Goal: Task Accomplishment & Management: Use online tool/utility

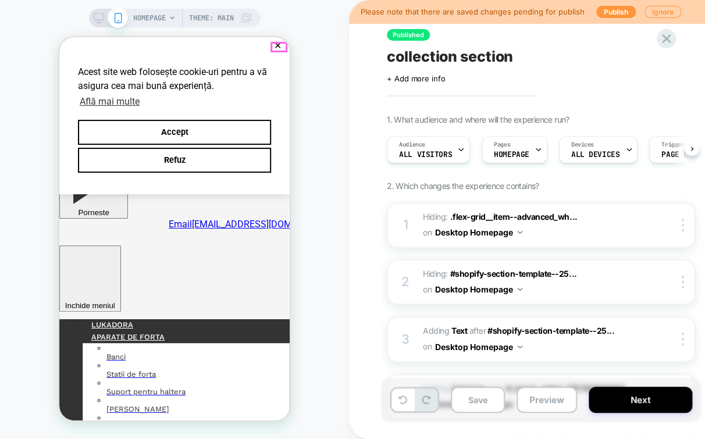
click at [277, 47] on button "✕" at bounding box center [277, 46] width 15 height 8
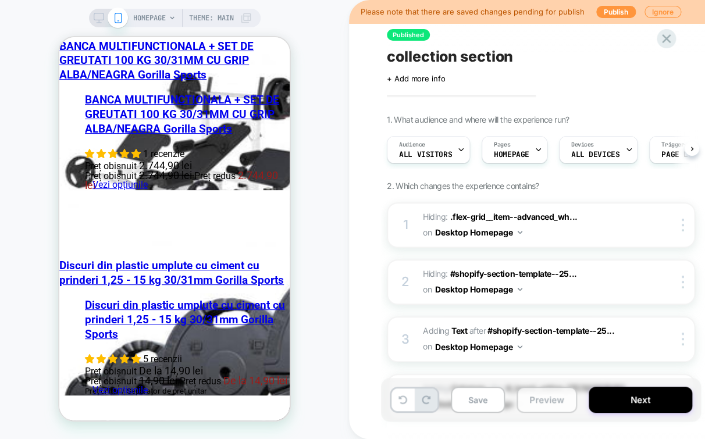
scroll to position [2714, 0]
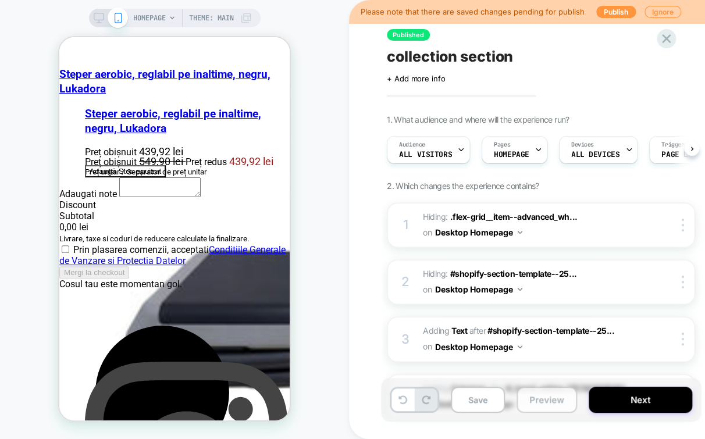
click at [554, 401] on button "Preview" at bounding box center [546, 400] width 60 height 26
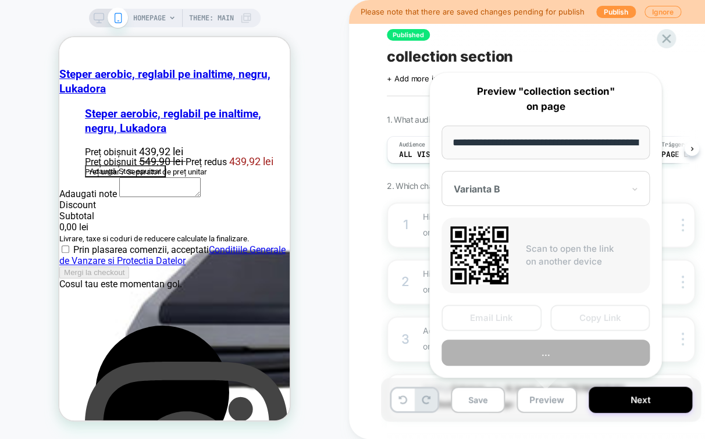
scroll to position [0, 38]
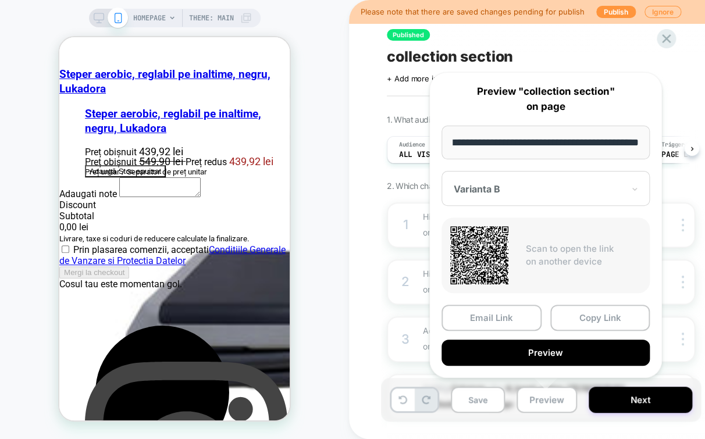
click at [607, 188] on div at bounding box center [539, 189] width 170 height 12
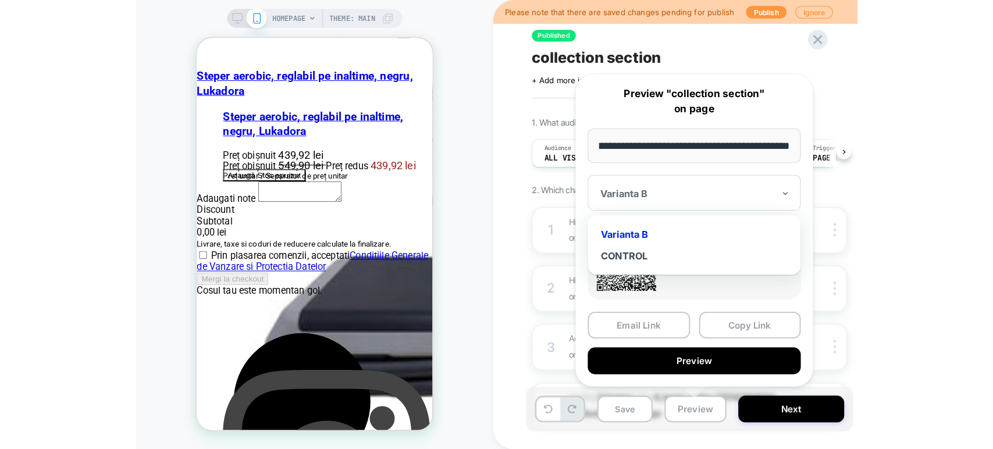
scroll to position [0, 0]
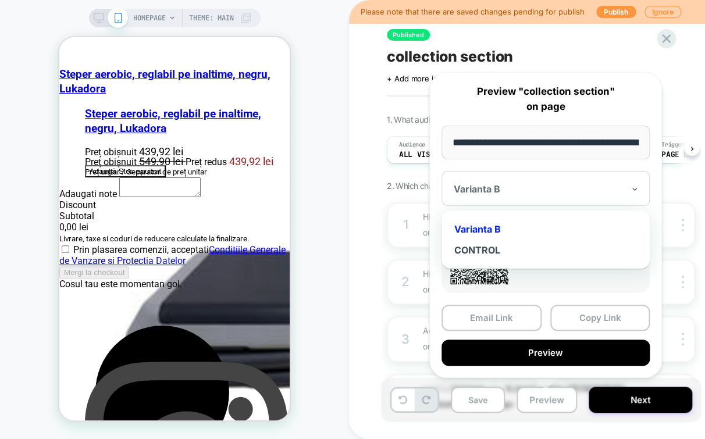
click at [581, 225] on div "Varianta B" at bounding box center [545, 229] width 197 height 21
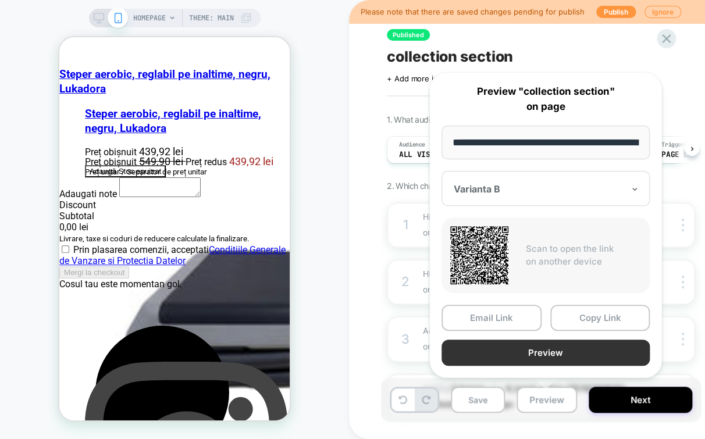
click at [586, 348] on button "Preview" at bounding box center [545, 353] width 208 height 26
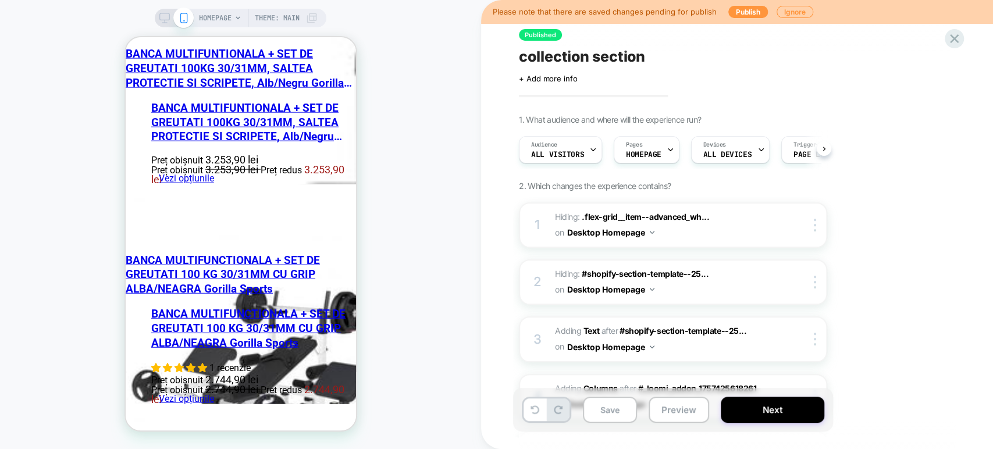
scroll to position [904, 0]
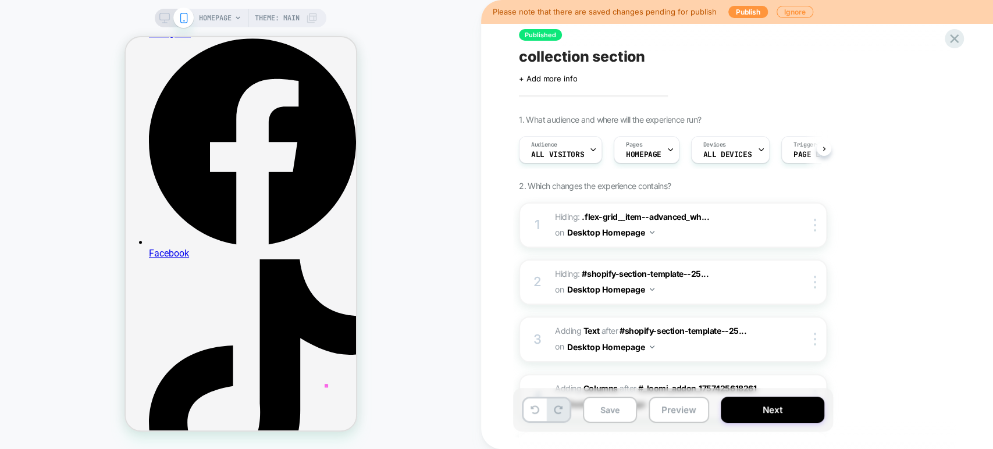
click at [159, 16] on icon at bounding box center [164, 18] width 10 height 10
click at [159, 16] on div "HOMEPAGE Theme: MAIN" at bounding box center [240, 225] width 481 height 426
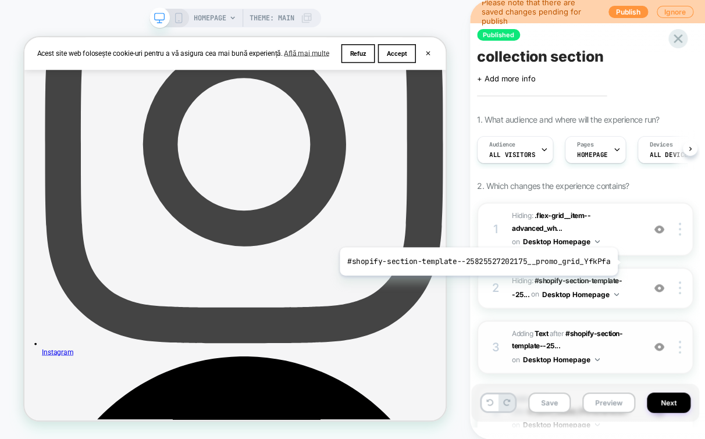
scroll to position [65, 0]
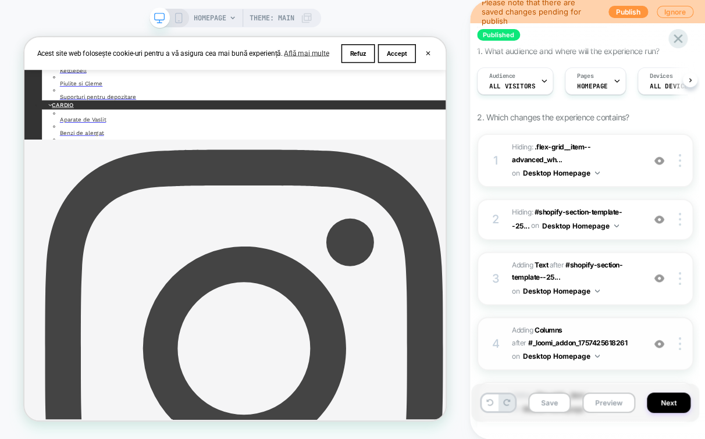
scroll to position [129, 0]
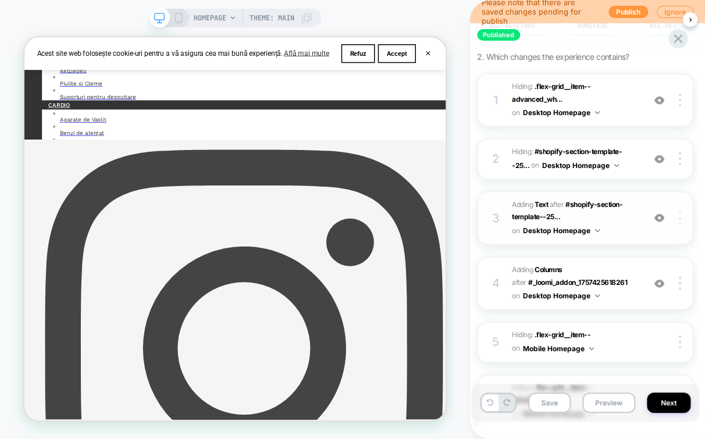
click at [677, 219] on div at bounding box center [682, 218] width 22 height 13
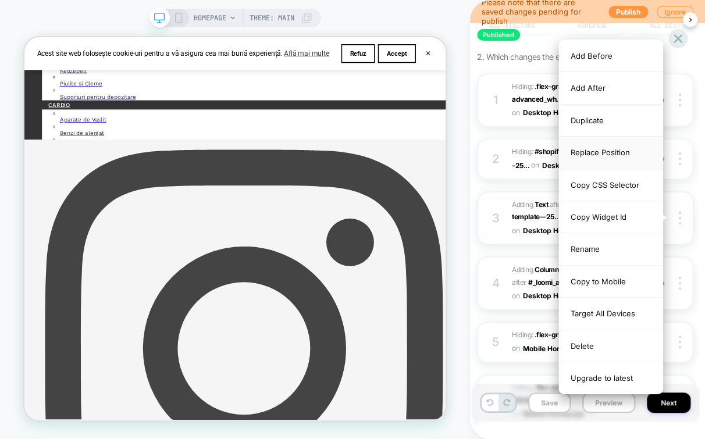
click at [596, 148] on div "Replace Position" at bounding box center [611, 153] width 104 height 32
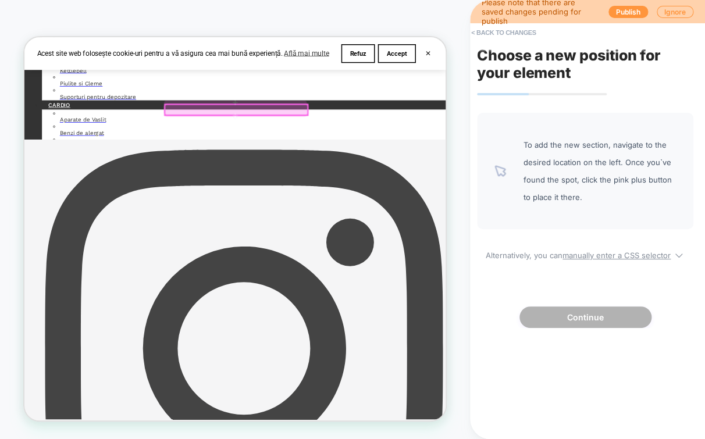
click at [336, 138] on div at bounding box center [307, 133] width 190 height 13
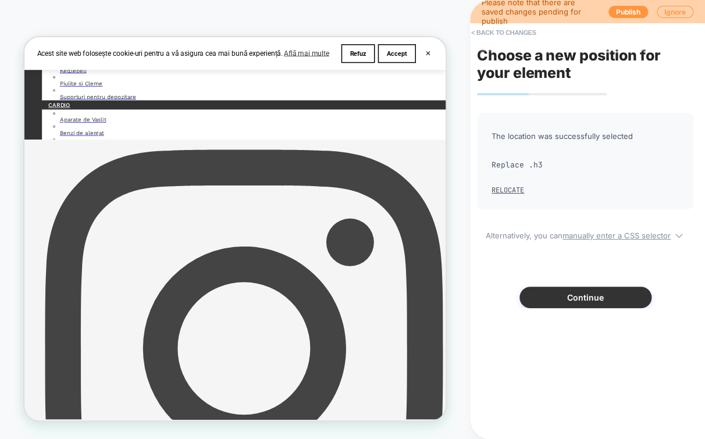
drag, startPoint x: 535, startPoint y: 292, endPoint x: 560, endPoint y: 257, distance: 42.6
click at [535, 292] on button "Continue" at bounding box center [585, 298] width 132 height 22
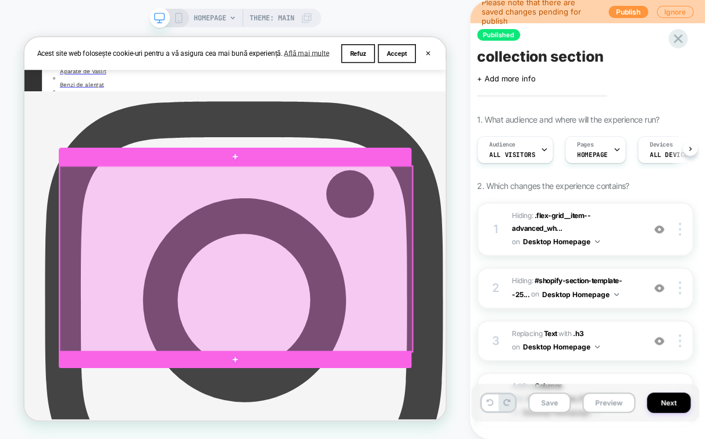
scroll to position [582, 0]
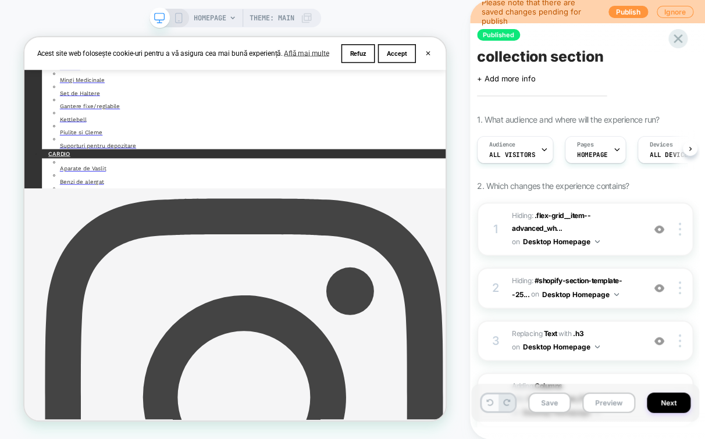
click at [489, 400] on icon at bounding box center [489, 402] width 7 height 7
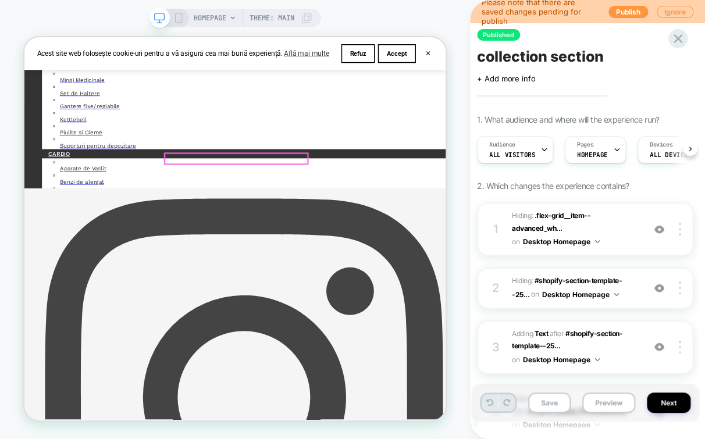
scroll to position [0, 0]
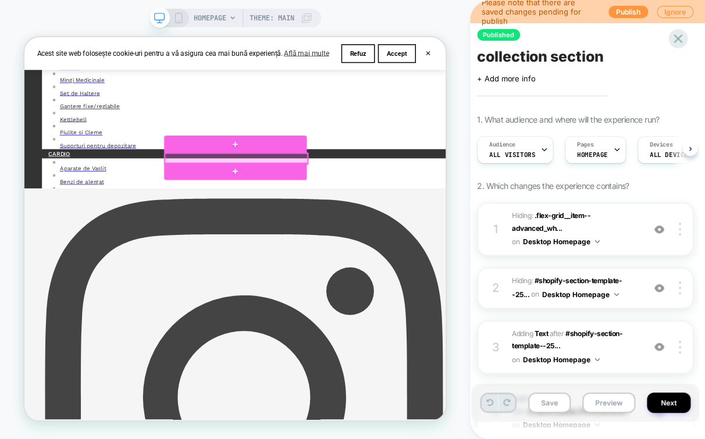
click at [391, 203] on div at bounding box center [307, 198] width 190 height 13
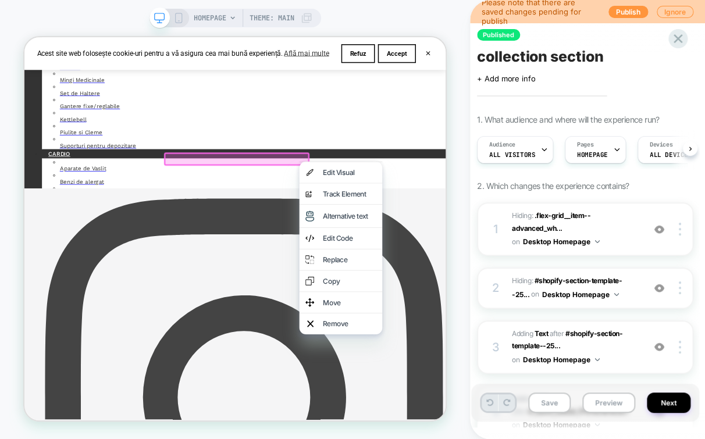
click at [458, 178] on div "HOMEPAGE Theme: MAIN" at bounding box center [235, 220] width 470 height 416
drag, startPoint x: 530, startPoint y: 202, endPoint x: 651, endPoint y: 203, distance: 121.0
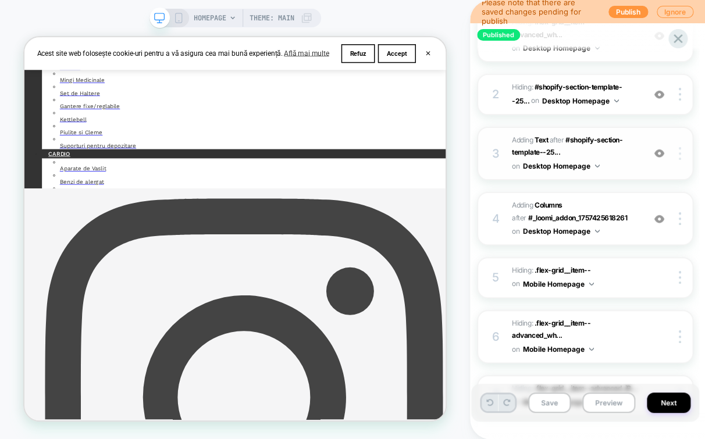
click at [679, 152] on img at bounding box center [680, 153] width 2 height 13
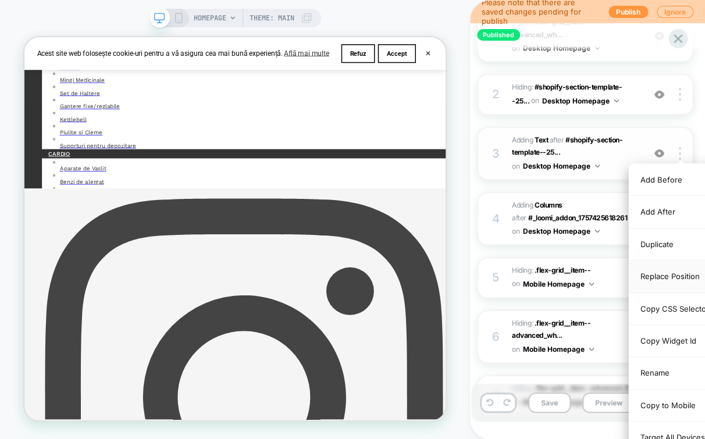
drag, startPoint x: 661, startPoint y: 273, endPoint x: 344, endPoint y: 159, distance: 337.1
click at [661, 273] on div "Replace Position" at bounding box center [681, 277] width 104 height 32
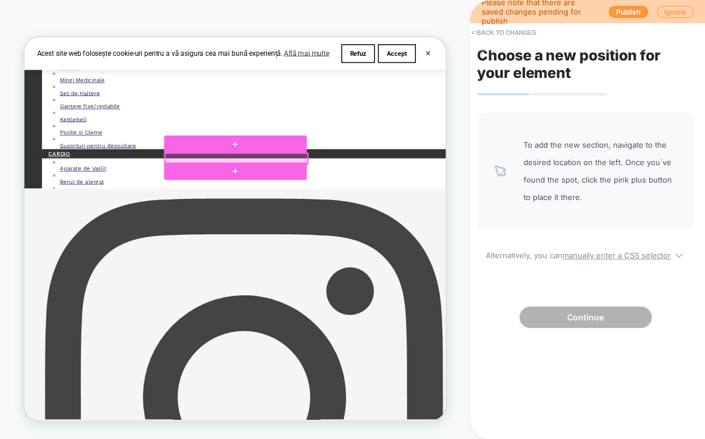
drag, startPoint x: 365, startPoint y: 194, endPoint x: 362, endPoint y: 241, distance: 46.6
click at [365, 194] on div at bounding box center [307, 198] width 190 height 13
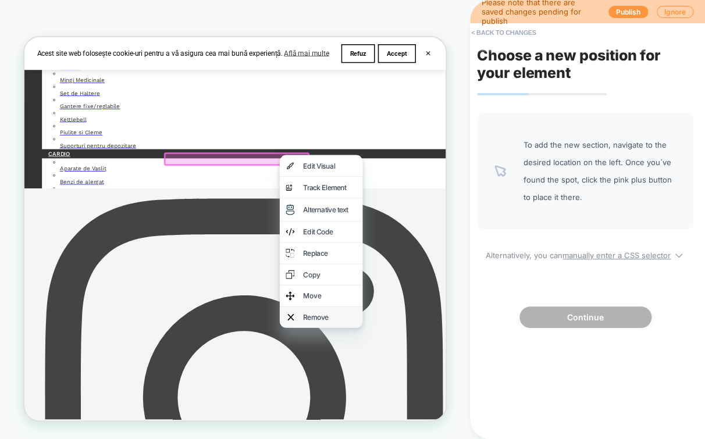
click at [415, 416] on div "Remove" at bounding box center [431, 411] width 71 height 12
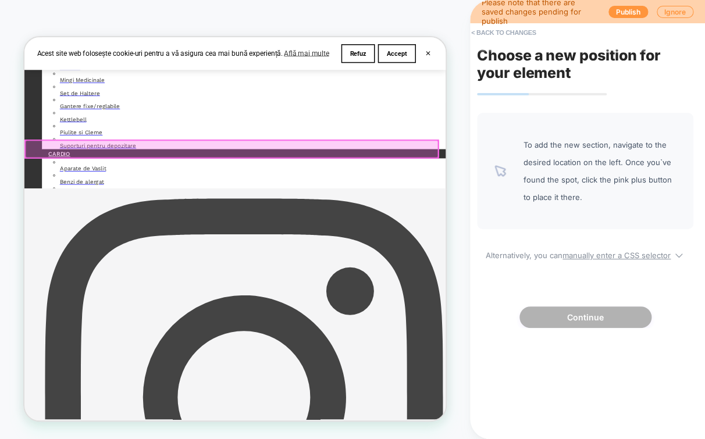
click at [325, 181] on div at bounding box center [301, 185] width 550 height 23
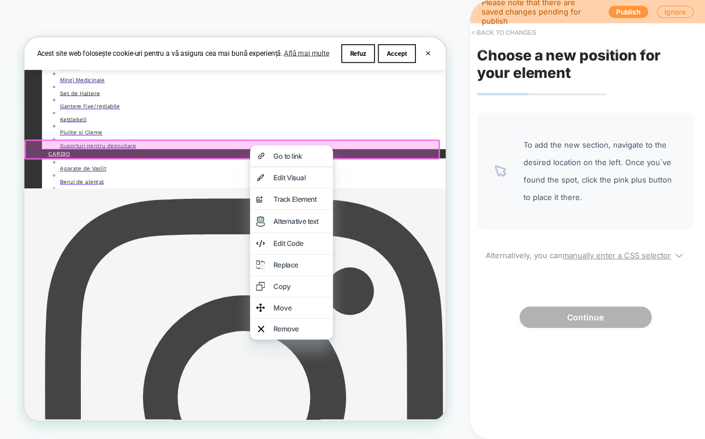
drag, startPoint x: 489, startPoint y: 31, endPoint x: 560, endPoint y: 116, distance: 110.7
click at [489, 31] on button "< Back to changes" at bounding box center [503, 32] width 77 height 19
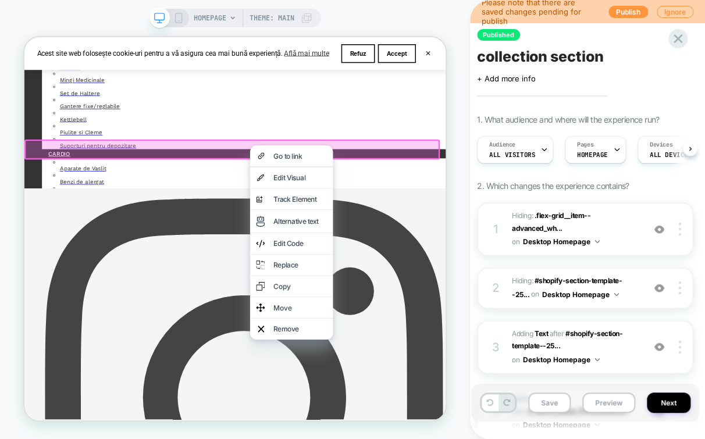
scroll to position [65, 0]
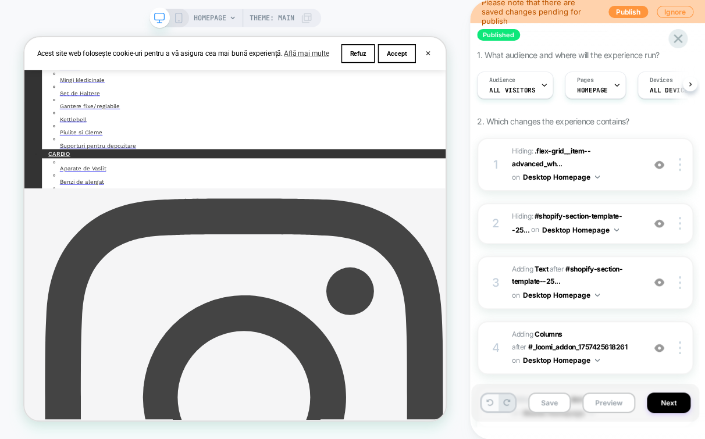
click at [486, 401] on icon at bounding box center [489, 402] width 7 height 7
click at [678, 282] on div at bounding box center [682, 282] width 22 height 13
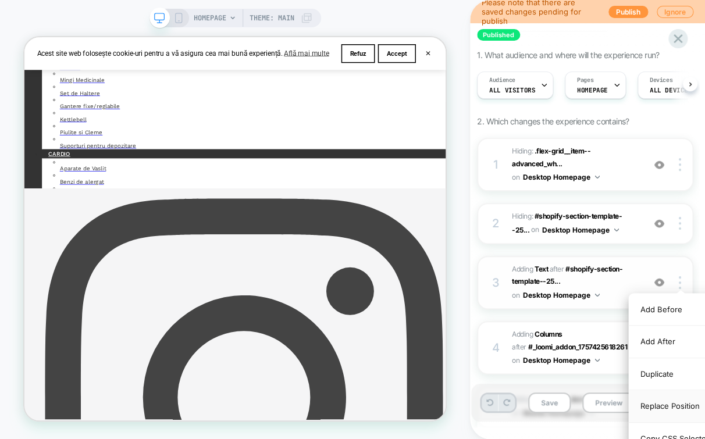
drag, startPoint x: 651, startPoint y: 402, endPoint x: 332, endPoint y: 154, distance: 404.5
click at [651, 402] on div "Replace Position" at bounding box center [681, 406] width 104 height 32
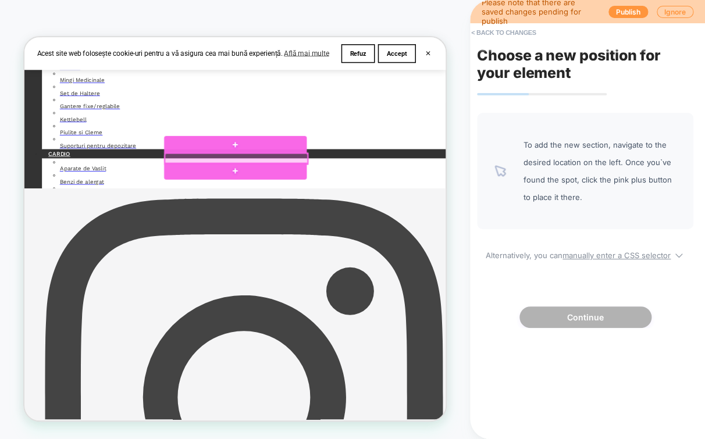
drag, startPoint x: 351, startPoint y: 191, endPoint x: 345, endPoint y: 215, distance: 24.0
click at [351, 192] on div at bounding box center [307, 198] width 190 height 13
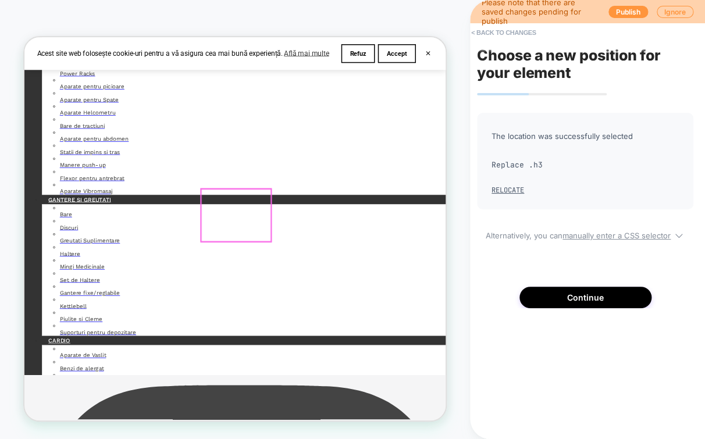
scroll to position [323, 0]
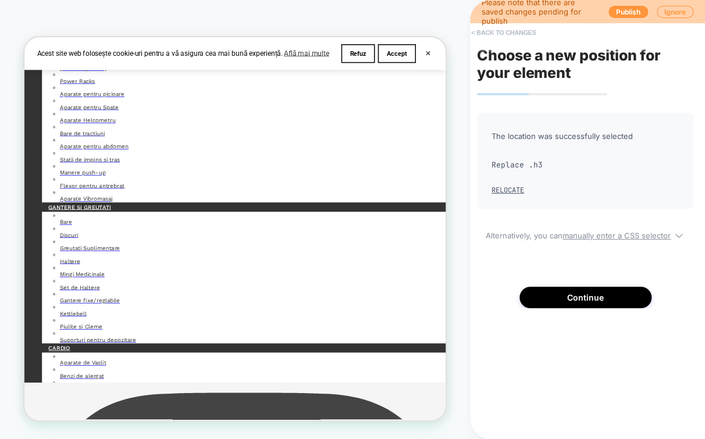
click at [487, 32] on button "< Back to changes" at bounding box center [503, 32] width 77 height 19
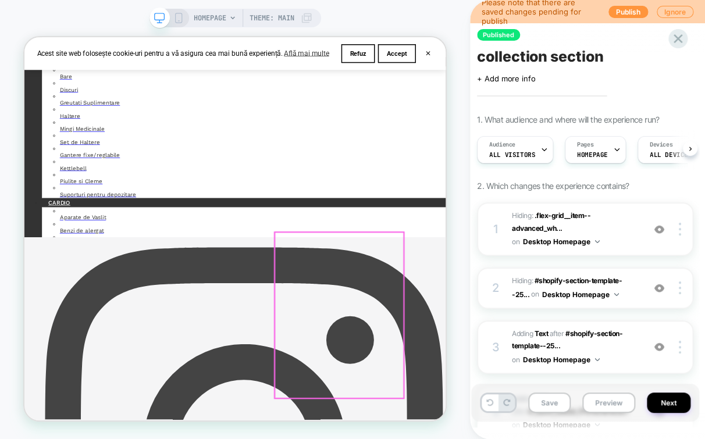
scroll to position [646, 0]
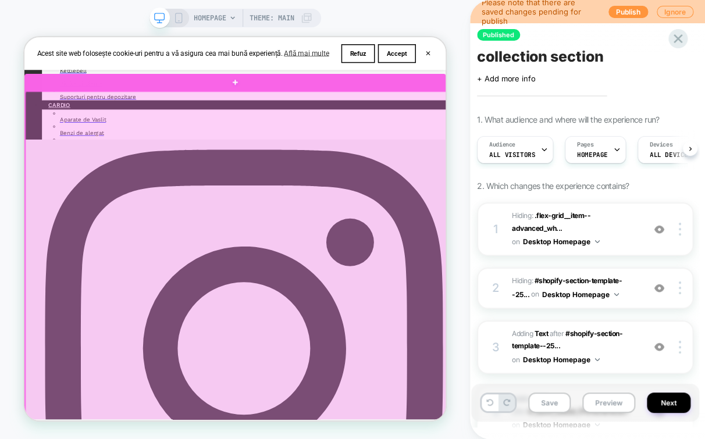
click at [551, 168] on div at bounding box center [307, 365] width 562 height 511
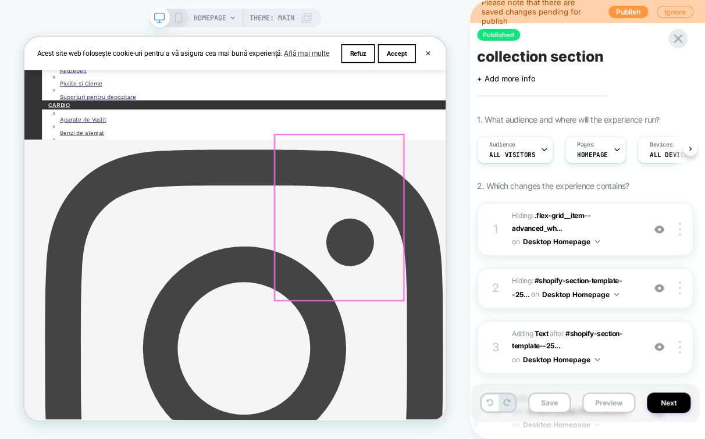
scroll to position [904, 0]
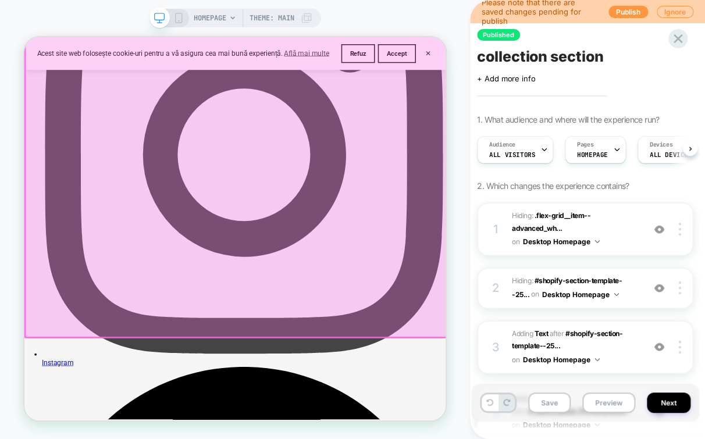
click at [503, 229] on div at bounding box center [307, 181] width 562 height 511
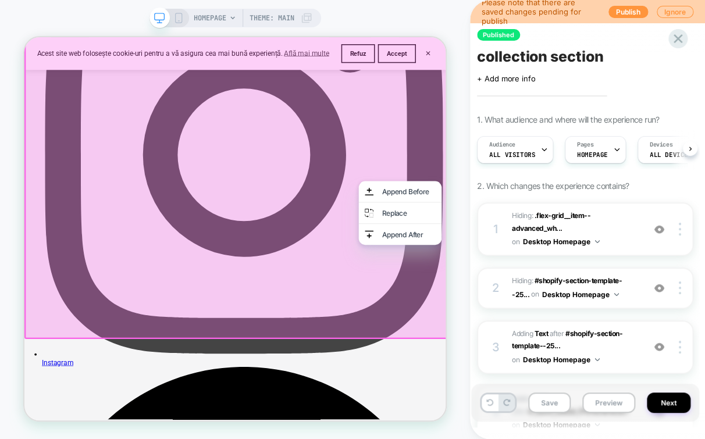
click at [537, 165] on div at bounding box center [305, 180] width 562 height 511
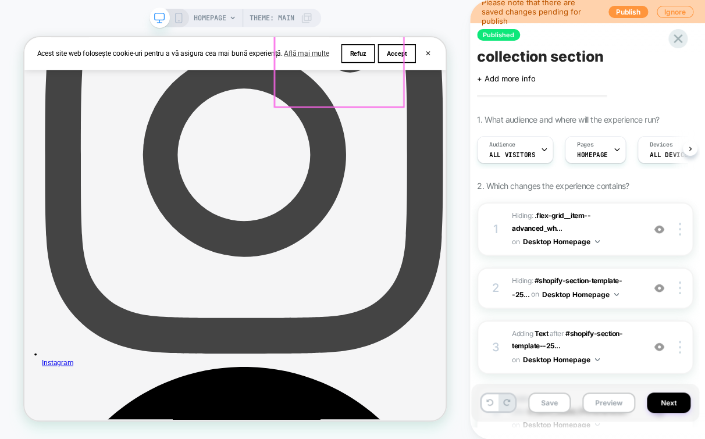
scroll to position [646, 0]
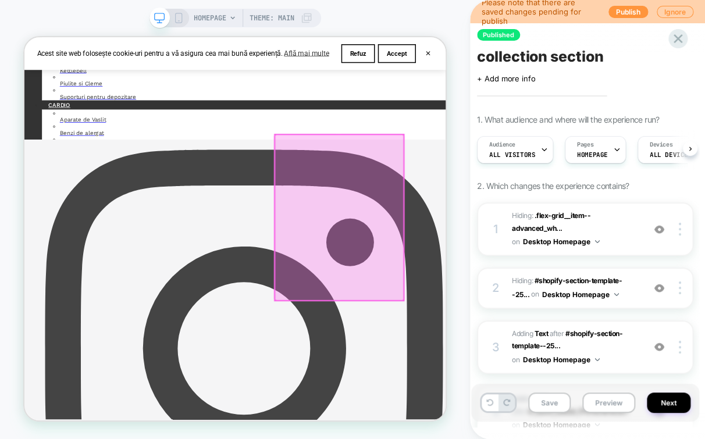
click at [469, 198] on div at bounding box center [444, 278] width 172 height 221
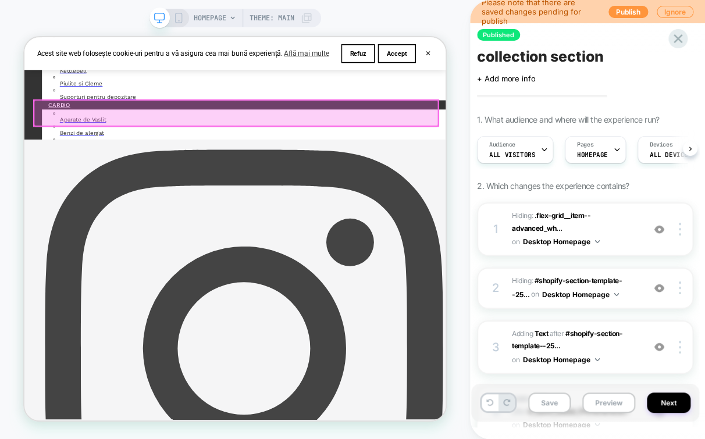
click at [438, 138] on div at bounding box center [306, 139] width 539 height 34
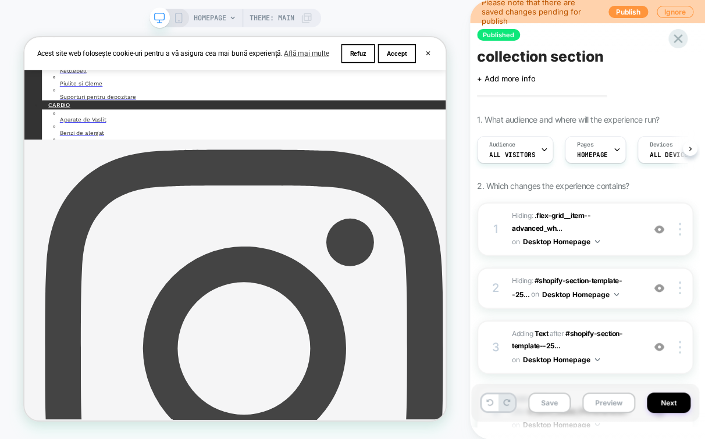
scroll to position [387, 0]
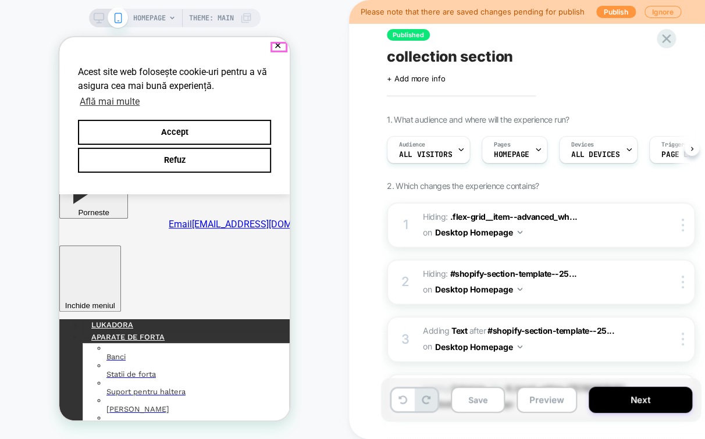
click at [276, 45] on button "✕" at bounding box center [277, 46] width 15 height 8
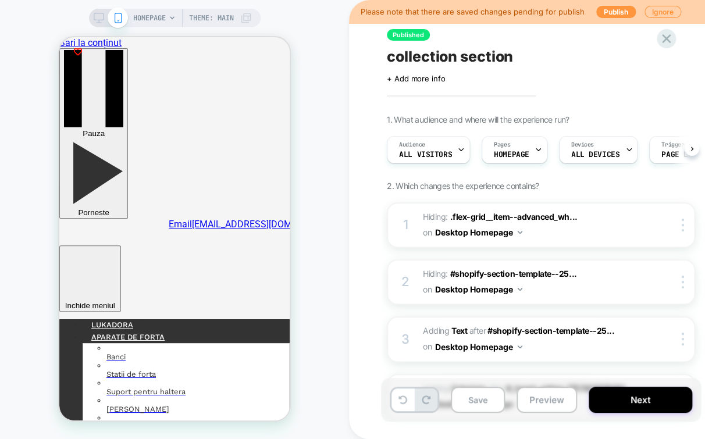
click at [101, 17] on icon at bounding box center [99, 18] width 10 height 10
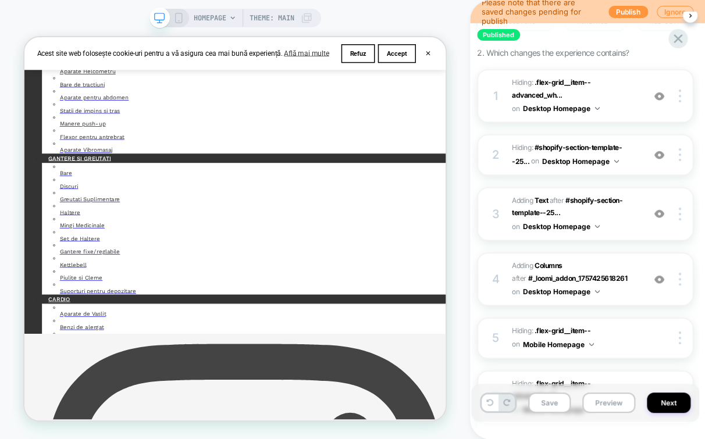
scroll to position [194, 0]
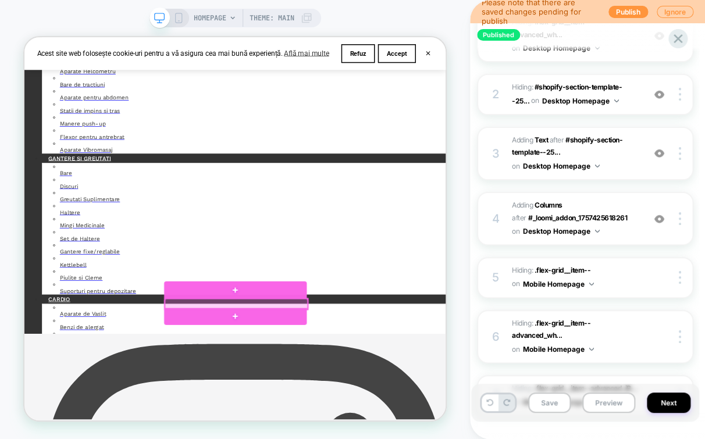
click at [387, 390] on div at bounding box center [307, 392] width 190 height 13
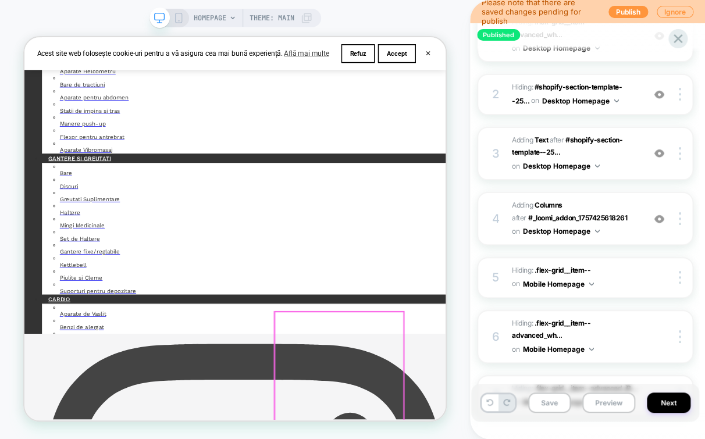
scroll to position [516, 0]
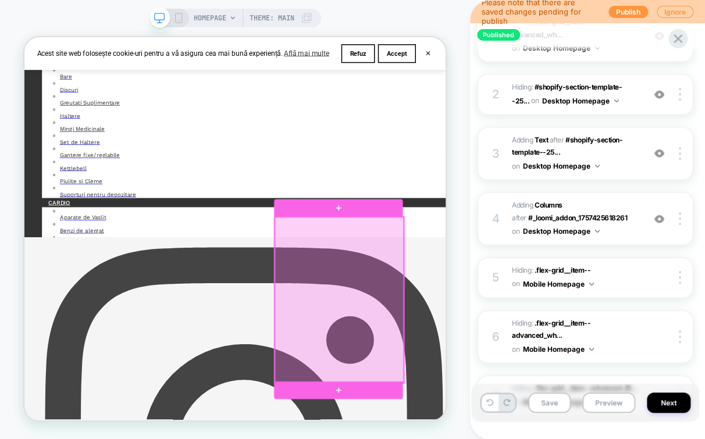
click at [466, 322] on div at bounding box center [444, 387] width 172 height 221
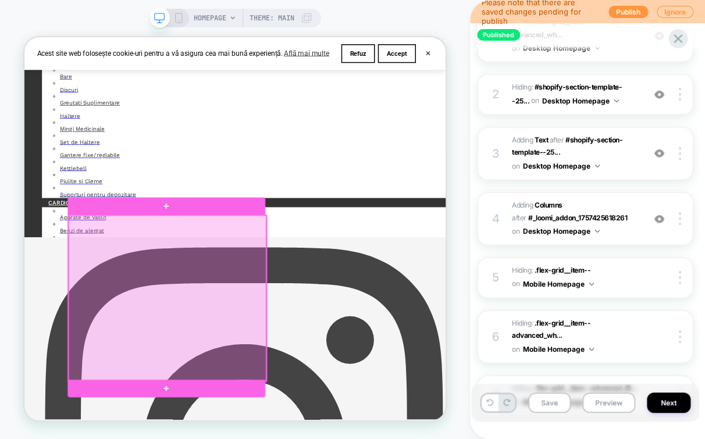
click at [297, 364] on div at bounding box center [214, 385] width 263 height 221
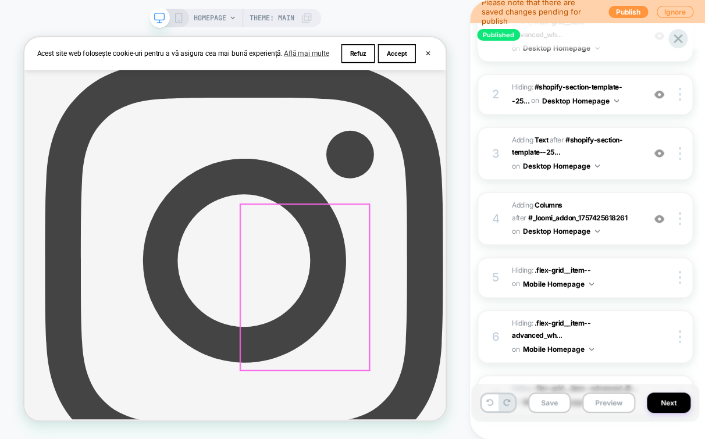
scroll to position [775, 0]
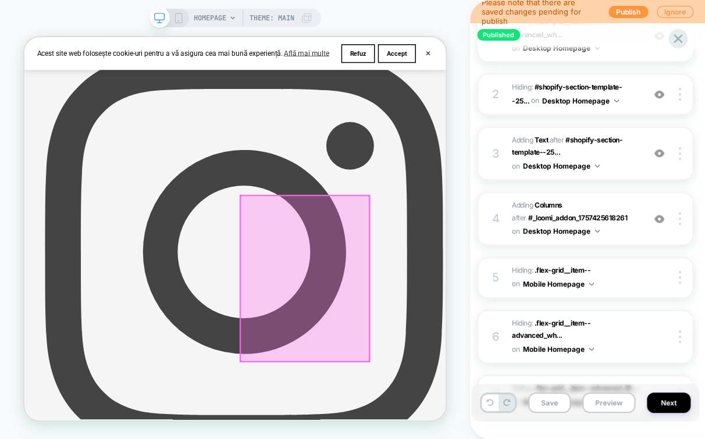
click at [454, 304] on div at bounding box center [398, 358] width 172 height 221
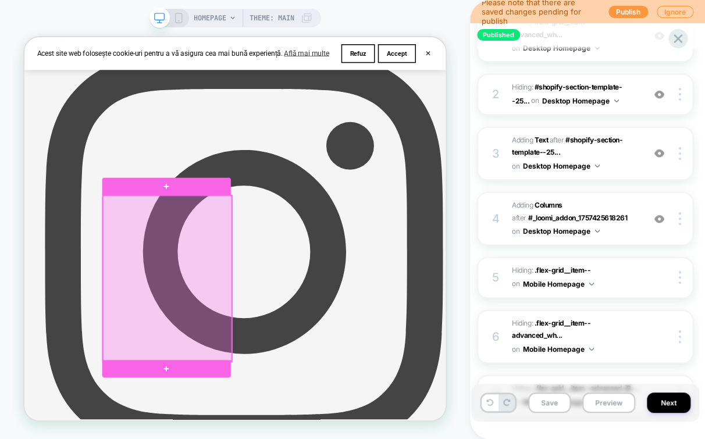
click at [237, 361] on div at bounding box center [215, 358] width 172 height 221
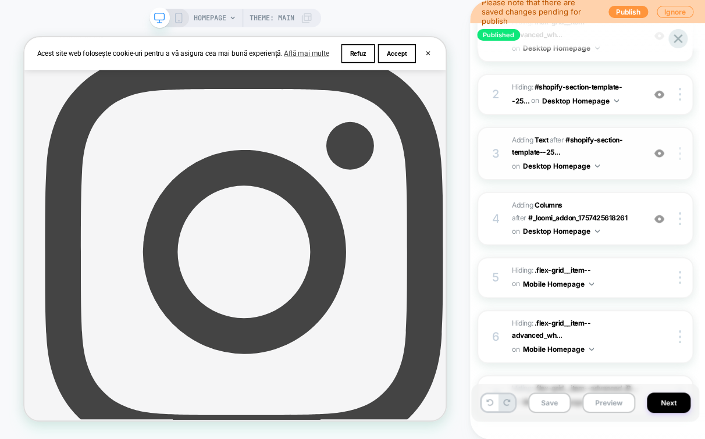
click at [679, 151] on img at bounding box center [680, 153] width 2 height 13
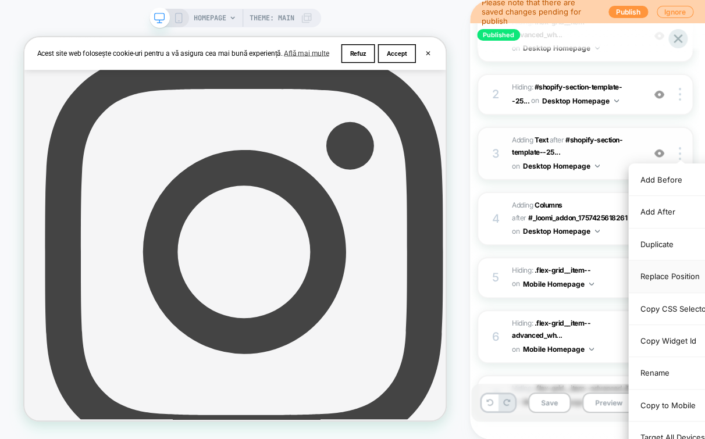
click at [656, 275] on div "Replace Position" at bounding box center [681, 277] width 104 height 32
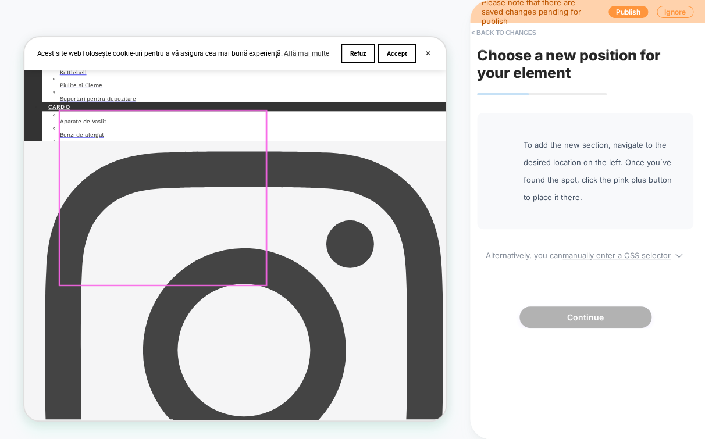
scroll to position [452, 0]
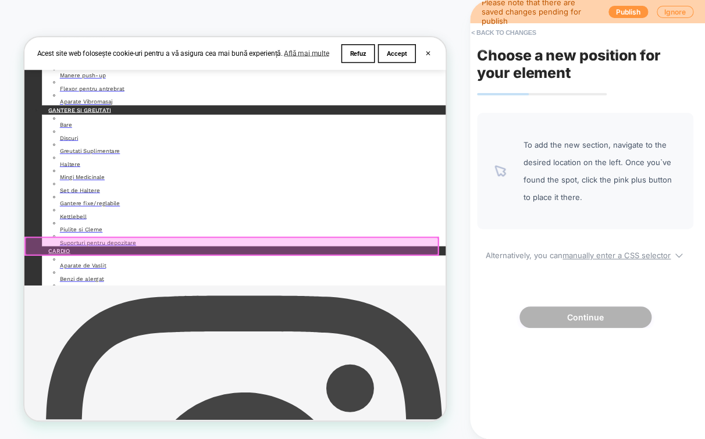
drag, startPoint x: 491, startPoint y: 264, endPoint x: 351, endPoint y: 307, distance: 146.1
click at [351, 307] on div at bounding box center [301, 315] width 550 height 23
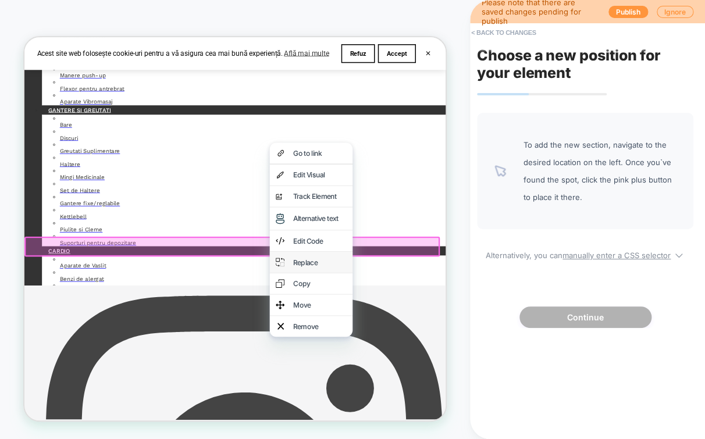
scroll to position [582, 0]
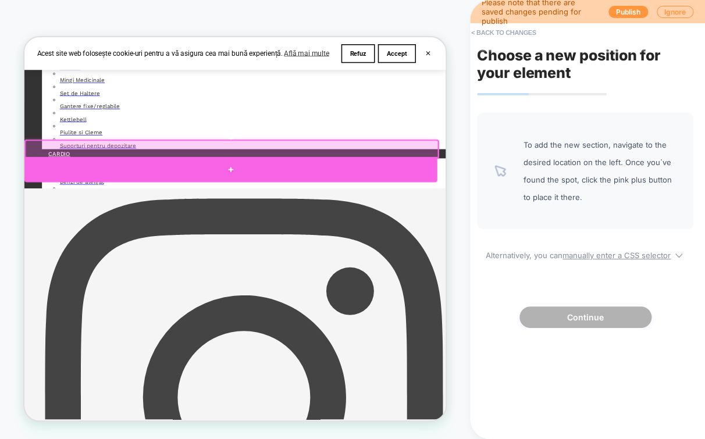
click at [301, 211] on div at bounding box center [299, 214] width 550 height 34
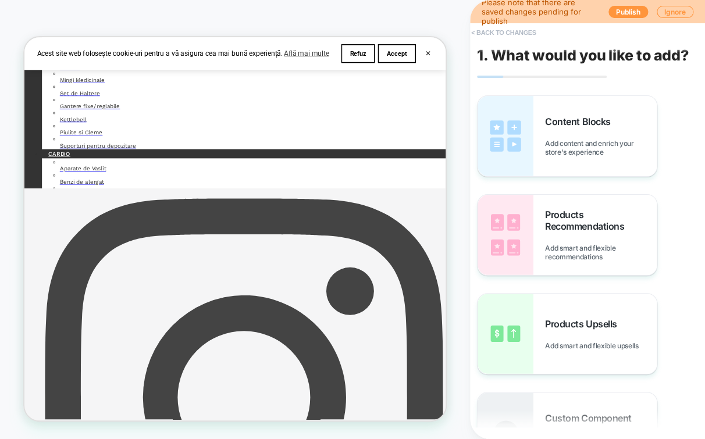
click at [480, 30] on button "< Back to changes" at bounding box center [503, 32] width 77 height 19
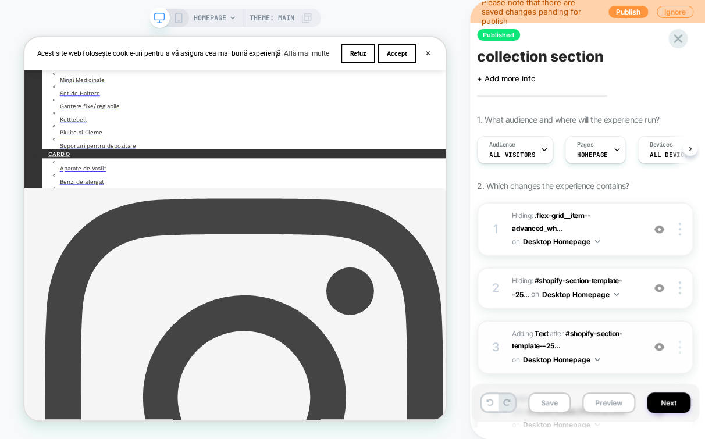
scroll to position [194, 0]
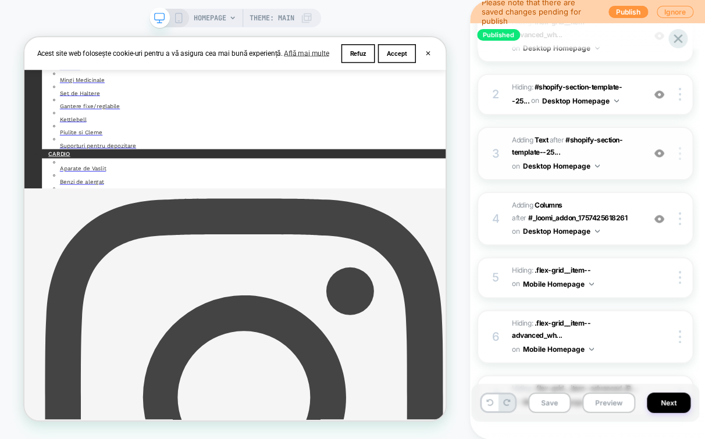
click at [682, 154] on div at bounding box center [682, 153] width 22 height 13
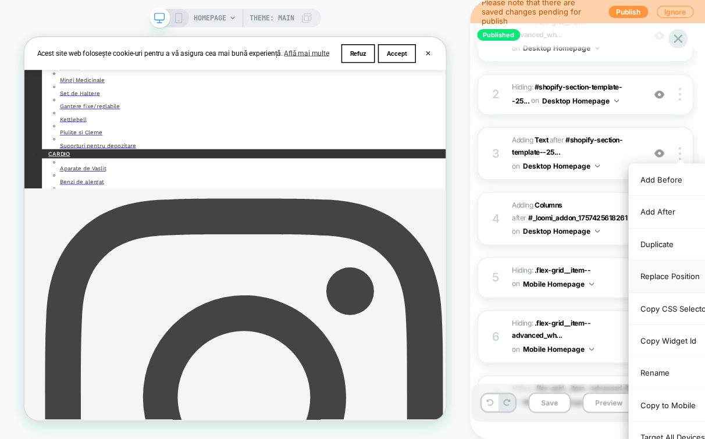
click at [662, 273] on div "Replace Position" at bounding box center [681, 277] width 104 height 32
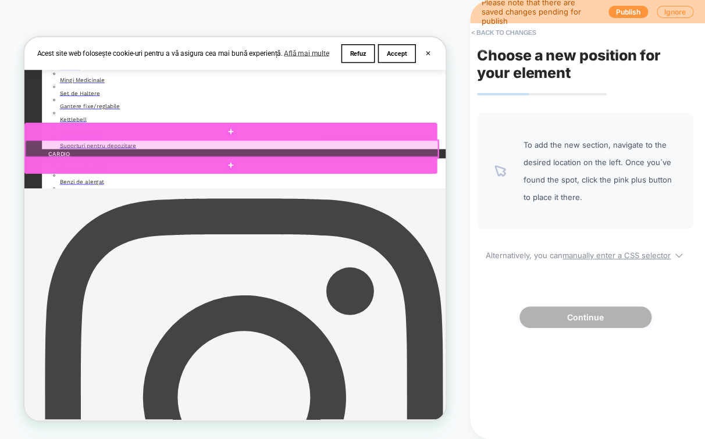
click at [301, 176] on div at bounding box center [301, 185] width 550 height 23
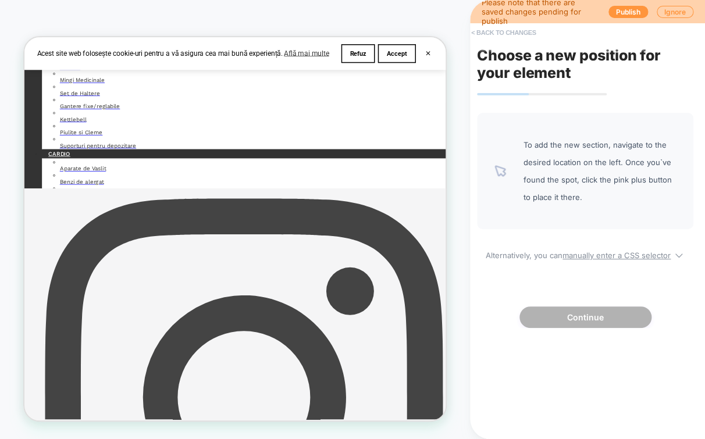
click at [490, 33] on button "< Back to changes" at bounding box center [503, 32] width 77 height 19
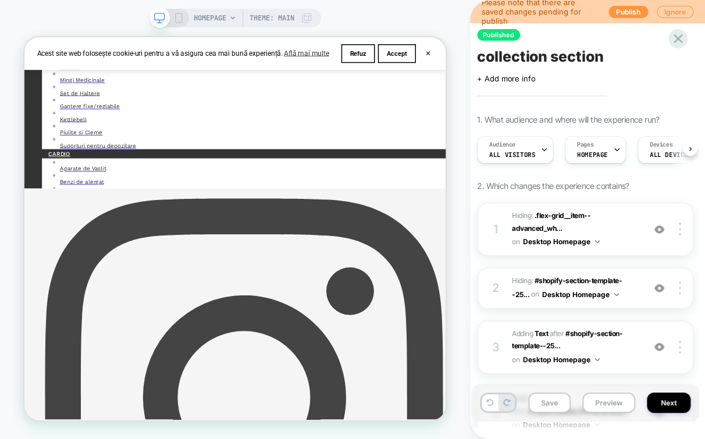
click at [678, 341] on div at bounding box center [682, 347] width 22 height 13
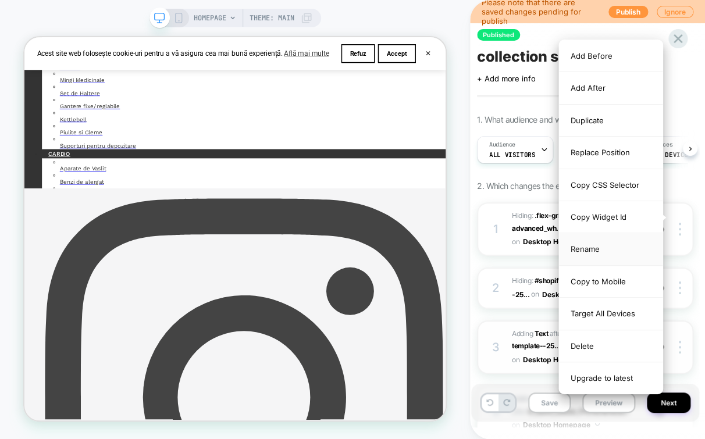
scroll to position [129, 0]
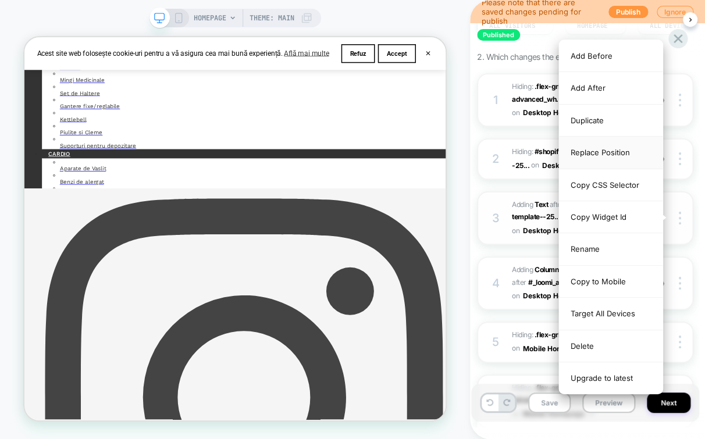
click at [593, 156] on div "Replace Position" at bounding box center [611, 153] width 104 height 32
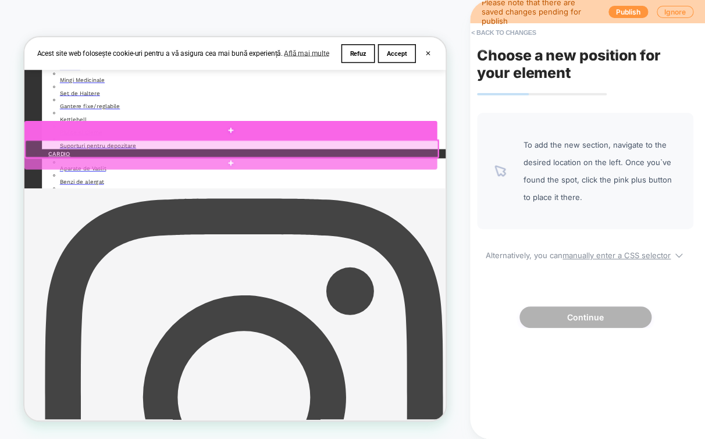
click at [302, 157] on div at bounding box center [299, 161] width 550 height 26
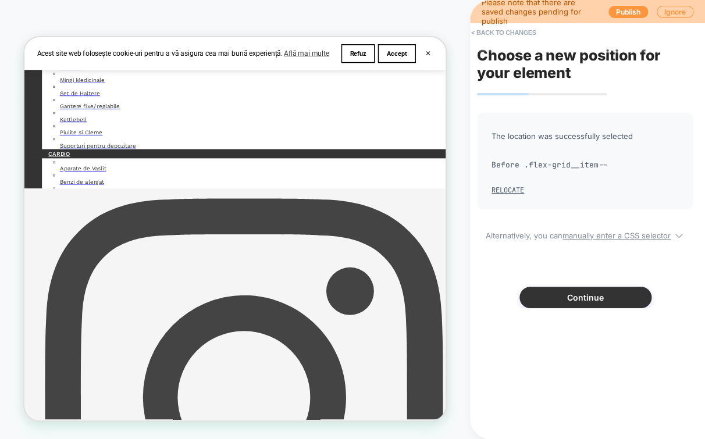
drag, startPoint x: 563, startPoint y: 298, endPoint x: 557, endPoint y: 283, distance: 16.2
click at [563, 298] on button "Continue" at bounding box center [585, 298] width 132 height 22
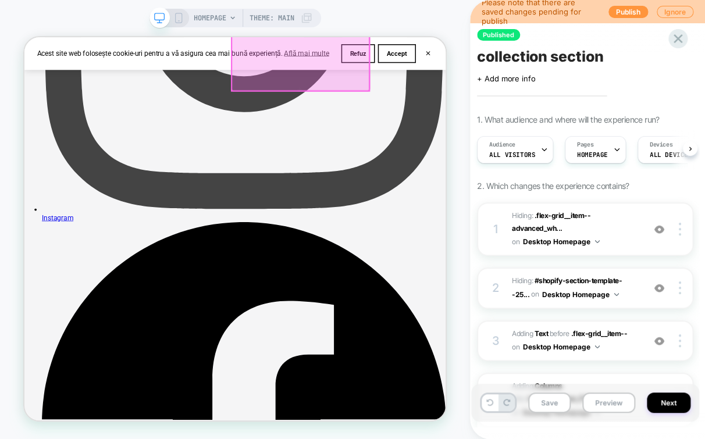
scroll to position [904, 0]
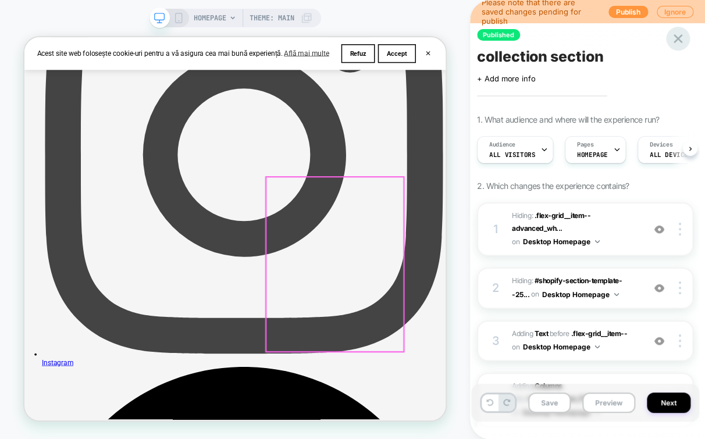
click at [674, 42] on icon at bounding box center [678, 38] width 9 height 9
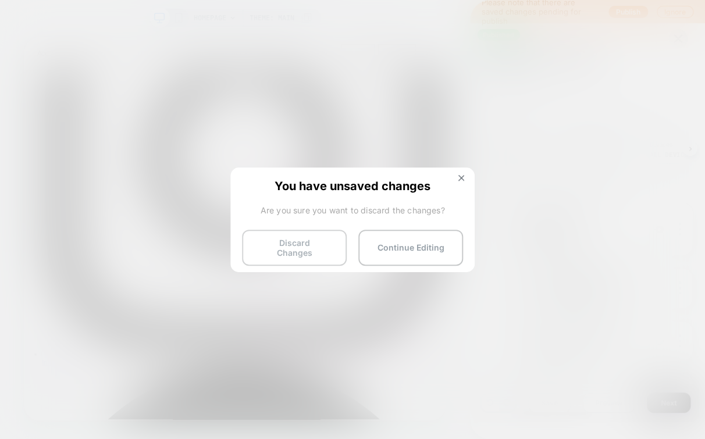
click at [266, 244] on button "Discard Changes" at bounding box center [294, 248] width 105 height 36
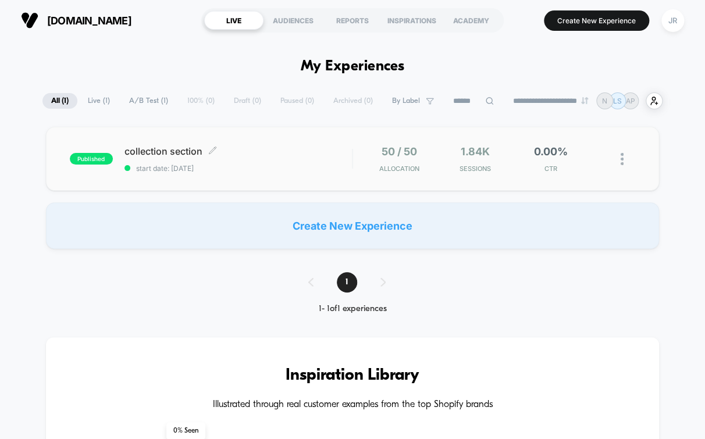
click at [277, 150] on span "collection section Click to edit experience details" at bounding box center [237, 151] width 227 height 12
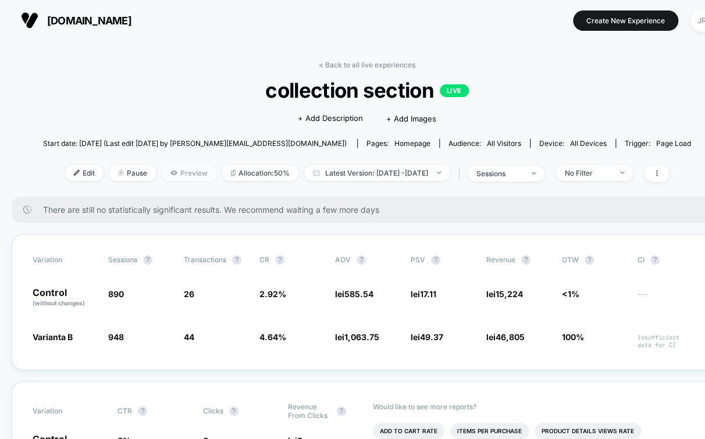
click at [162, 176] on span "Preview" at bounding box center [189, 173] width 55 height 16
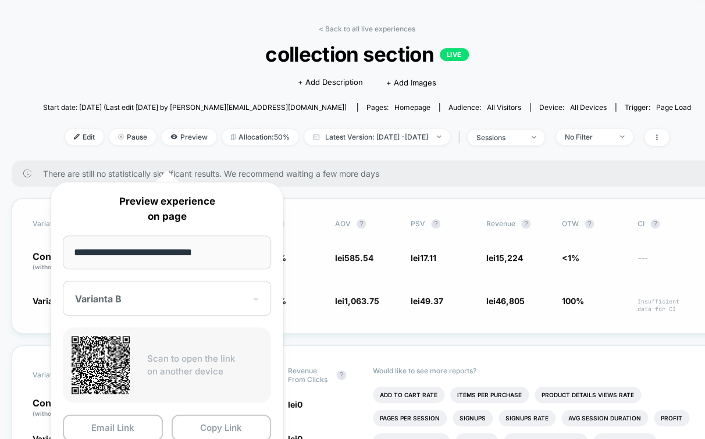
scroll to position [129, 0]
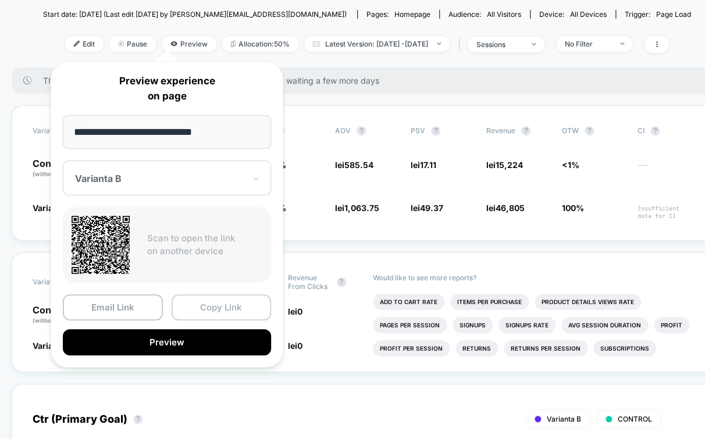
click at [220, 304] on button "Copy Link" at bounding box center [222, 307] width 100 height 26
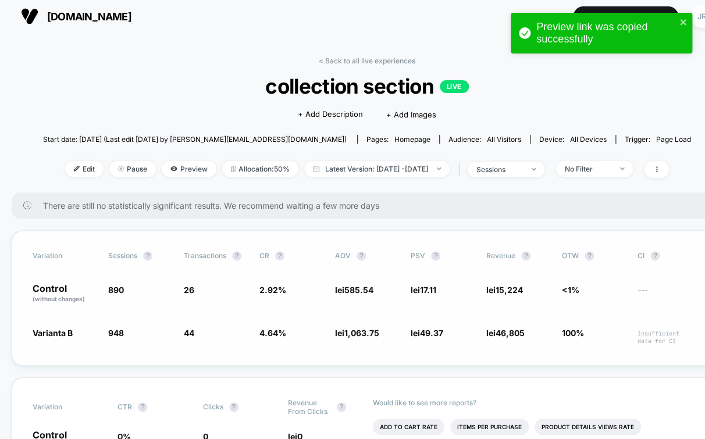
scroll to position [0, 0]
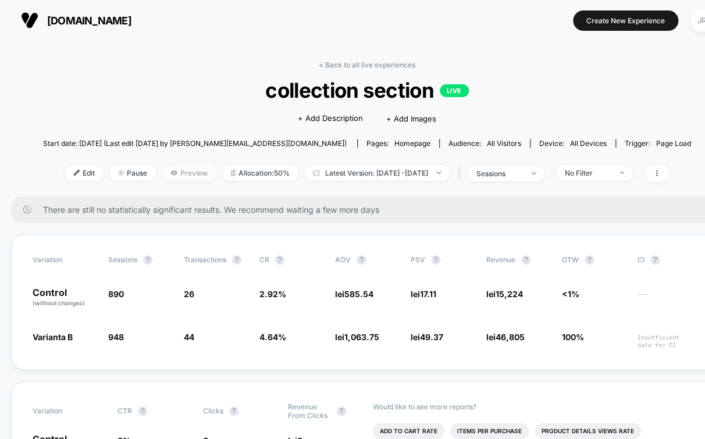
click at [164, 176] on span "Preview" at bounding box center [189, 173] width 55 height 16
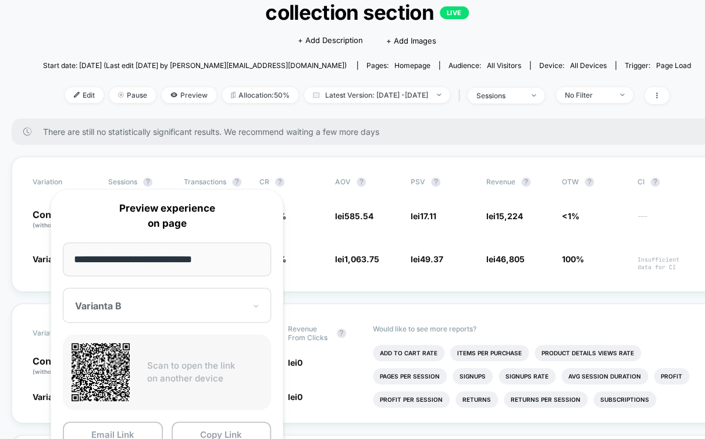
scroll to position [258, 0]
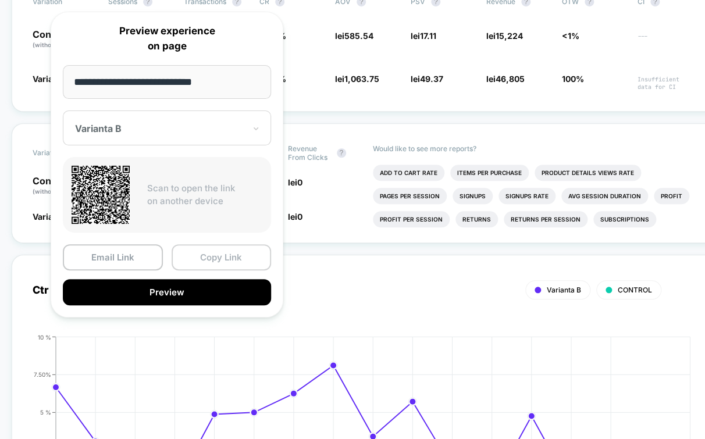
click at [243, 255] on button "Copy Link" at bounding box center [222, 257] width 100 height 26
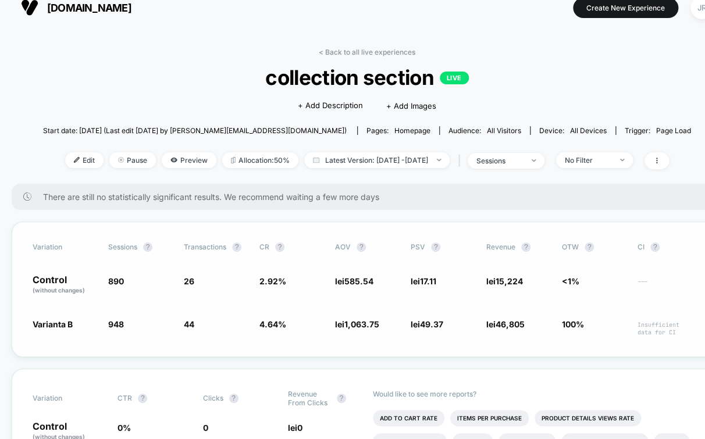
scroll to position [0, 0]
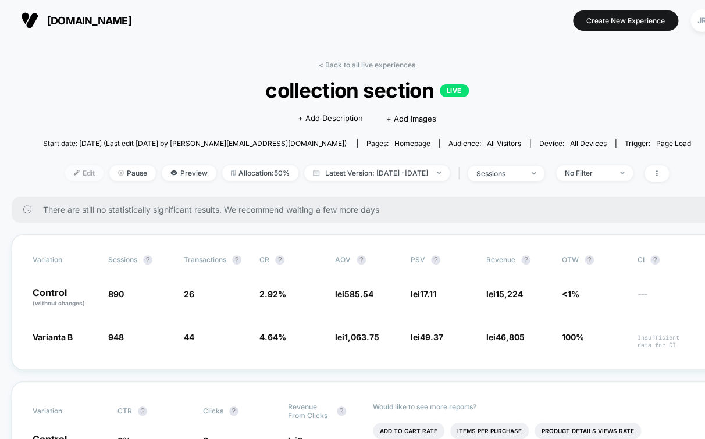
click at [66, 170] on span "Edit" at bounding box center [84, 173] width 38 height 16
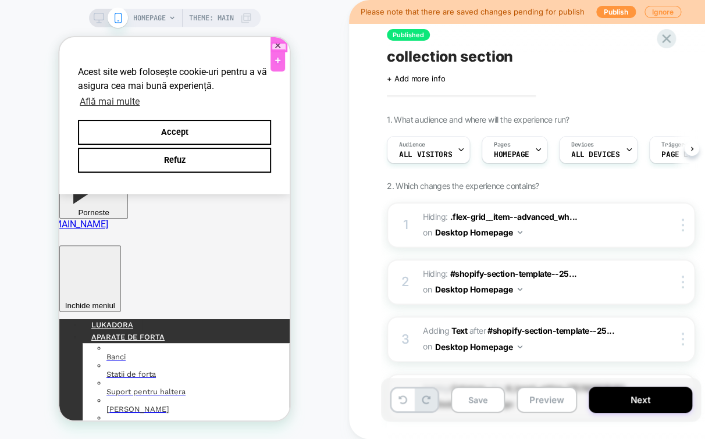
click at [279, 42] on div at bounding box center [277, 42] width 15 height 0
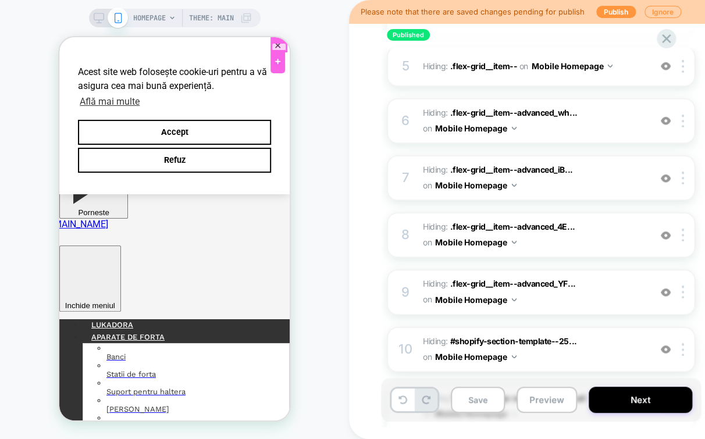
scroll to position [516, 0]
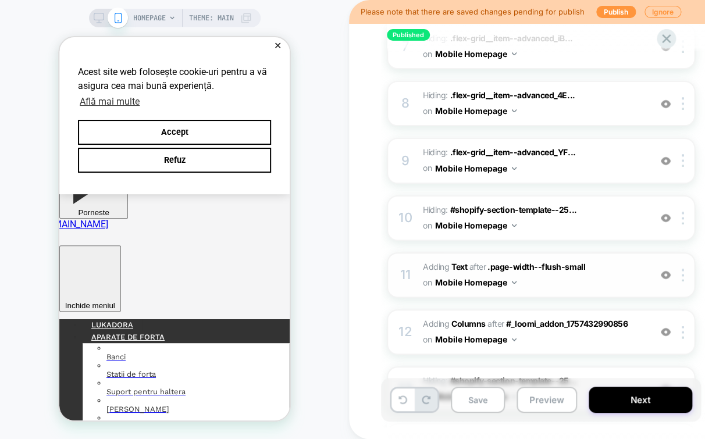
click at [636, 273] on span "#_loomi_addon_1757432990856 Adding Text AFTER .page-width--flush-small .page-wi…" at bounding box center [534, 274] width 222 height 31
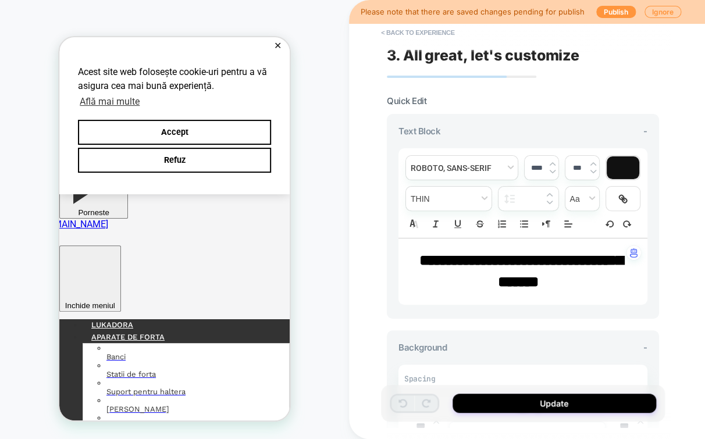
drag, startPoint x: 574, startPoint y: 279, endPoint x: 413, endPoint y: 255, distance: 162.9
click at [406, 254] on div "**********" at bounding box center [522, 271] width 249 height 66
click at [419, 256] on p "**********" at bounding box center [518, 271] width 217 height 43
drag, startPoint x: 518, startPoint y: 270, endPoint x: 576, endPoint y: 283, distance: 58.9
click at [576, 283] on p "**********" at bounding box center [518, 271] width 217 height 43
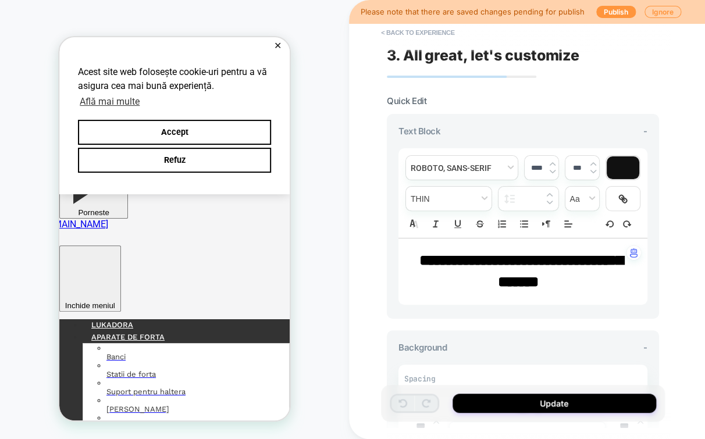
click at [575, 283] on p "**********" at bounding box center [518, 271] width 217 height 43
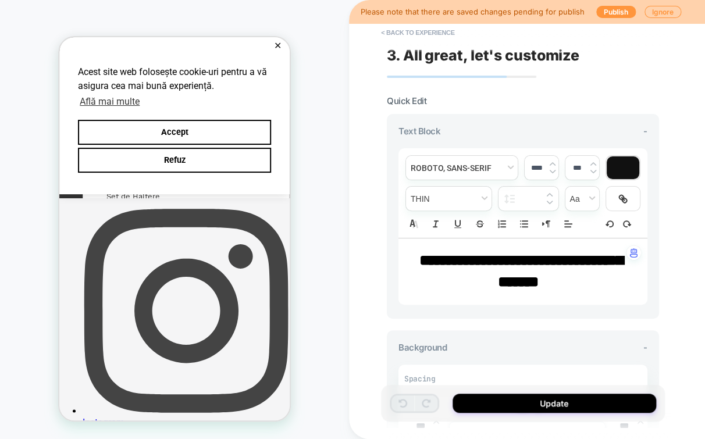
drag, startPoint x: 544, startPoint y: 279, endPoint x: 457, endPoint y: 266, distance: 88.3
click at [412, 255] on p "**********" at bounding box center [518, 271] width 217 height 43
drag, startPoint x: 410, startPoint y: 260, endPoint x: 577, endPoint y: 270, distance: 167.2
click at [577, 270] on p "**********" at bounding box center [518, 271] width 217 height 43
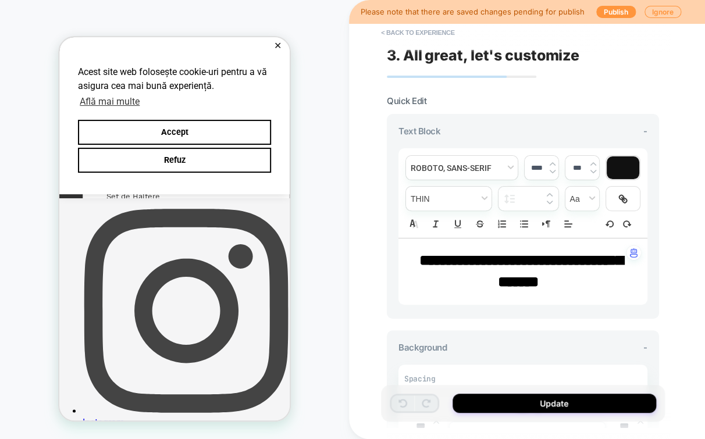
drag, startPoint x: 577, startPoint y: 270, endPoint x: 578, endPoint y: 282, distance: 12.3
click at [578, 277] on p "**********" at bounding box center [518, 271] width 217 height 43
drag, startPoint x: 563, startPoint y: 284, endPoint x: 501, endPoint y: 256, distance: 68.0
click at [438, 259] on p "**********" at bounding box center [518, 271] width 217 height 43
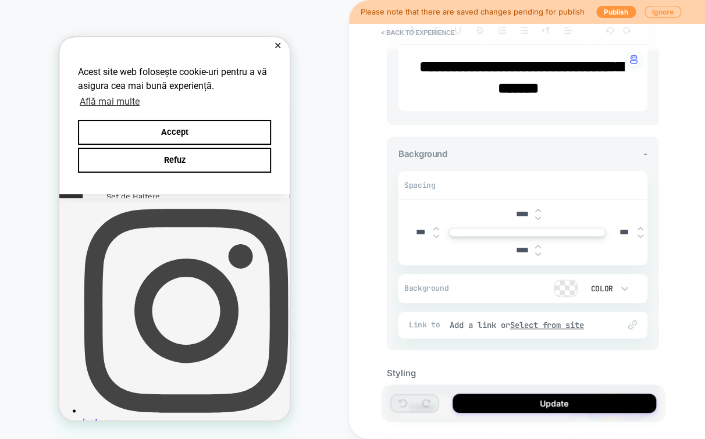
scroll to position [0, 0]
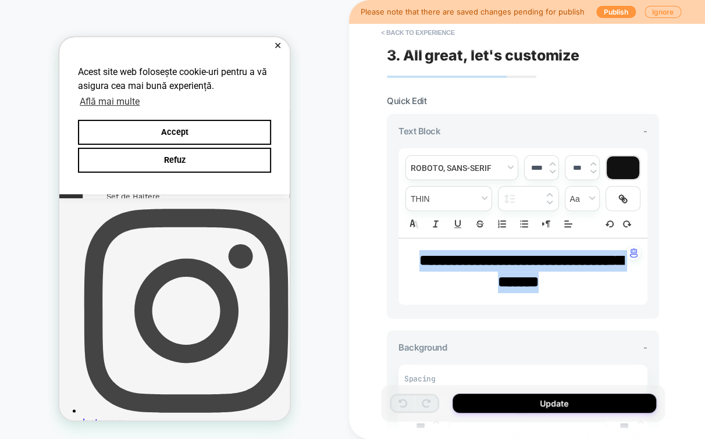
drag, startPoint x: 568, startPoint y: 283, endPoint x: 395, endPoint y: 266, distance: 174.1
click at [395, 266] on div "**********" at bounding box center [523, 216] width 272 height 205
type input "****"
click at [439, 279] on p "**********" at bounding box center [518, 271] width 217 height 43
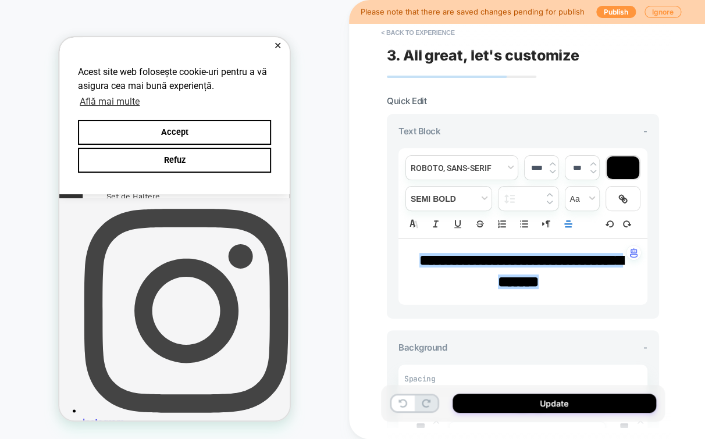
click at [446, 278] on p "**********" at bounding box center [518, 271] width 217 height 43
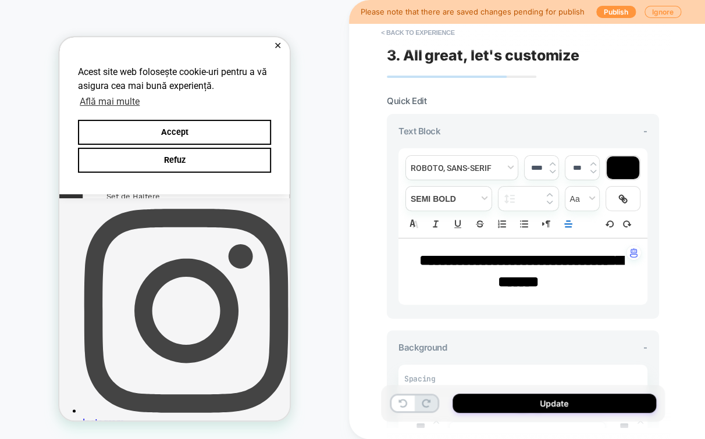
click at [544, 278] on strong "**********" at bounding box center [521, 271] width 204 height 36
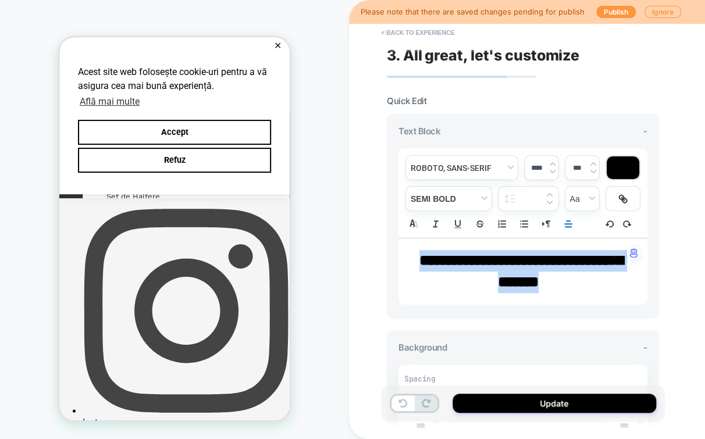
drag, startPoint x: 574, startPoint y: 286, endPoint x: 366, endPoint y: 251, distance: 210.5
click at [366, 251] on div "**********" at bounding box center [605, 219] width 512 height 439
